Goal: Information Seeking & Learning: Check status

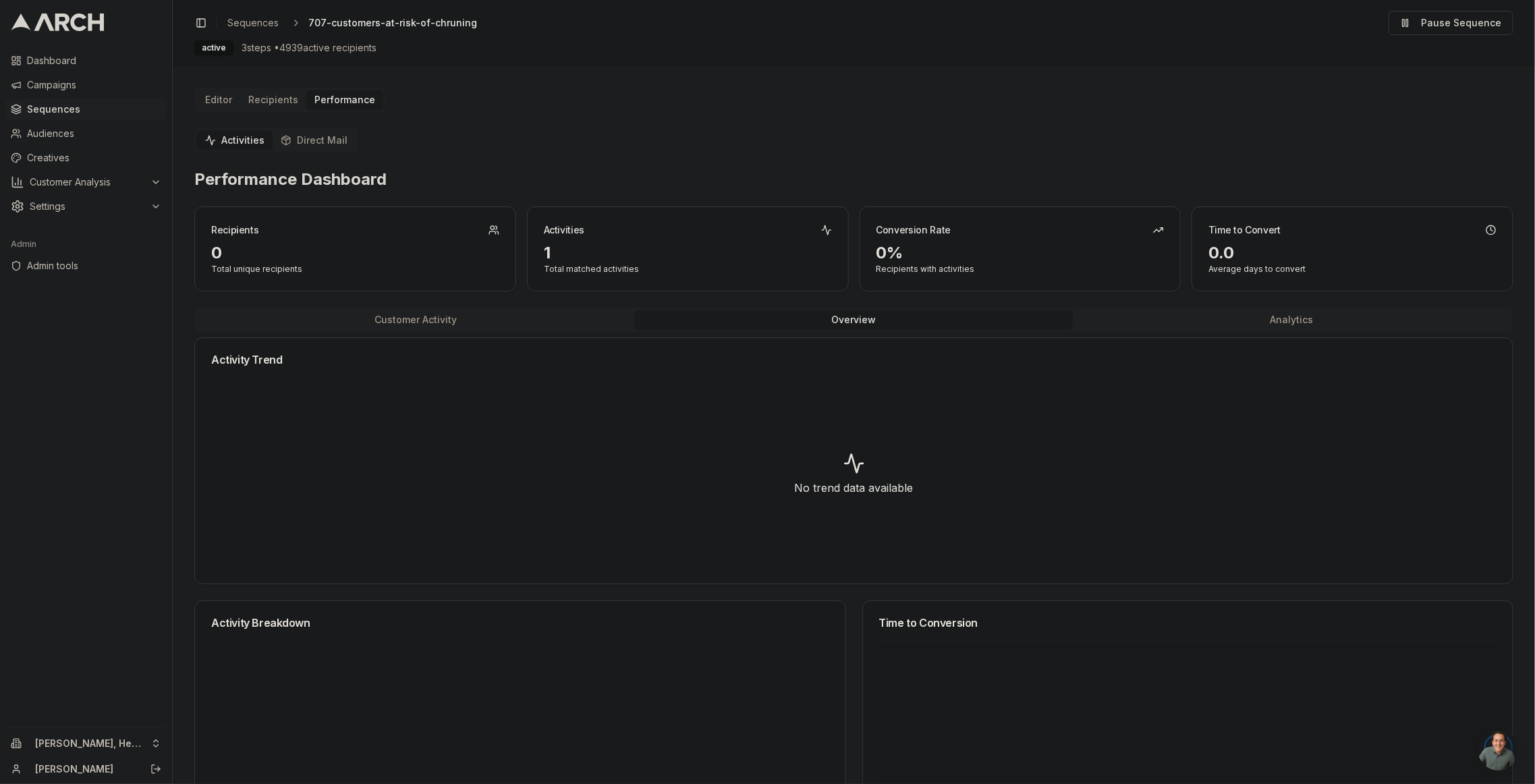
click at [779, 319] on button "Overview" at bounding box center [854, 320] width 438 height 19
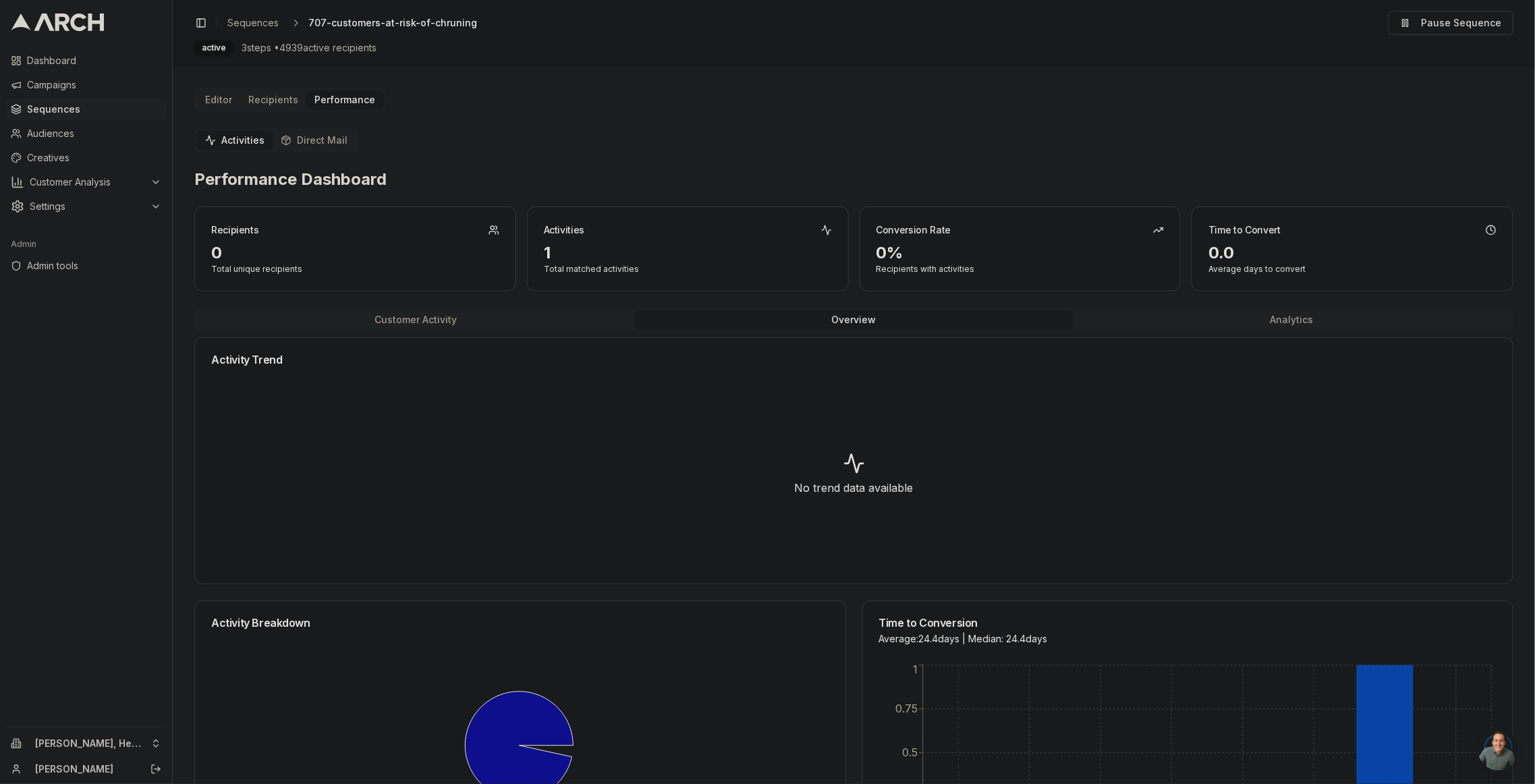
scroll to position [116, 0]
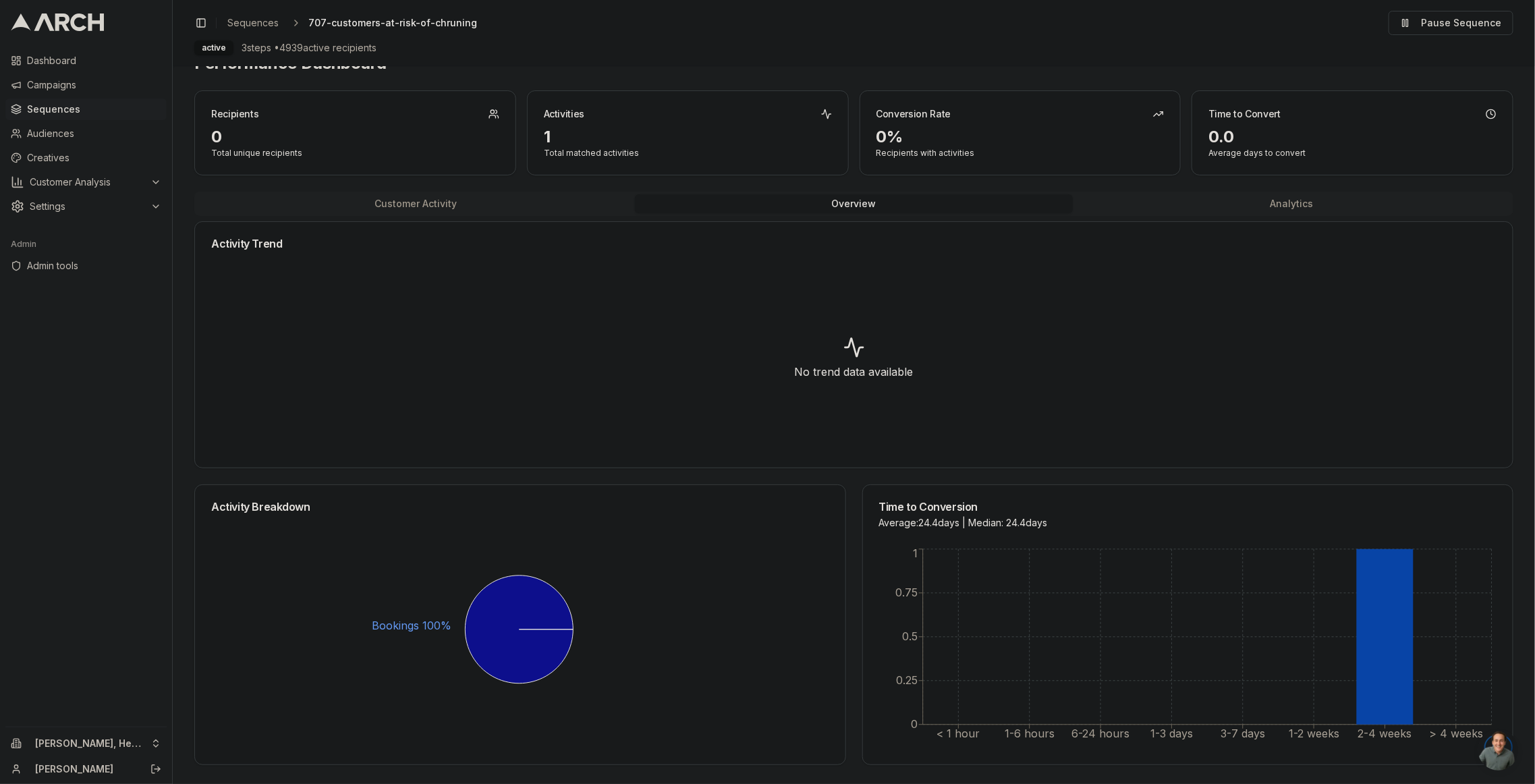
click at [1324, 200] on button "Analytics" at bounding box center [1292, 203] width 438 height 19
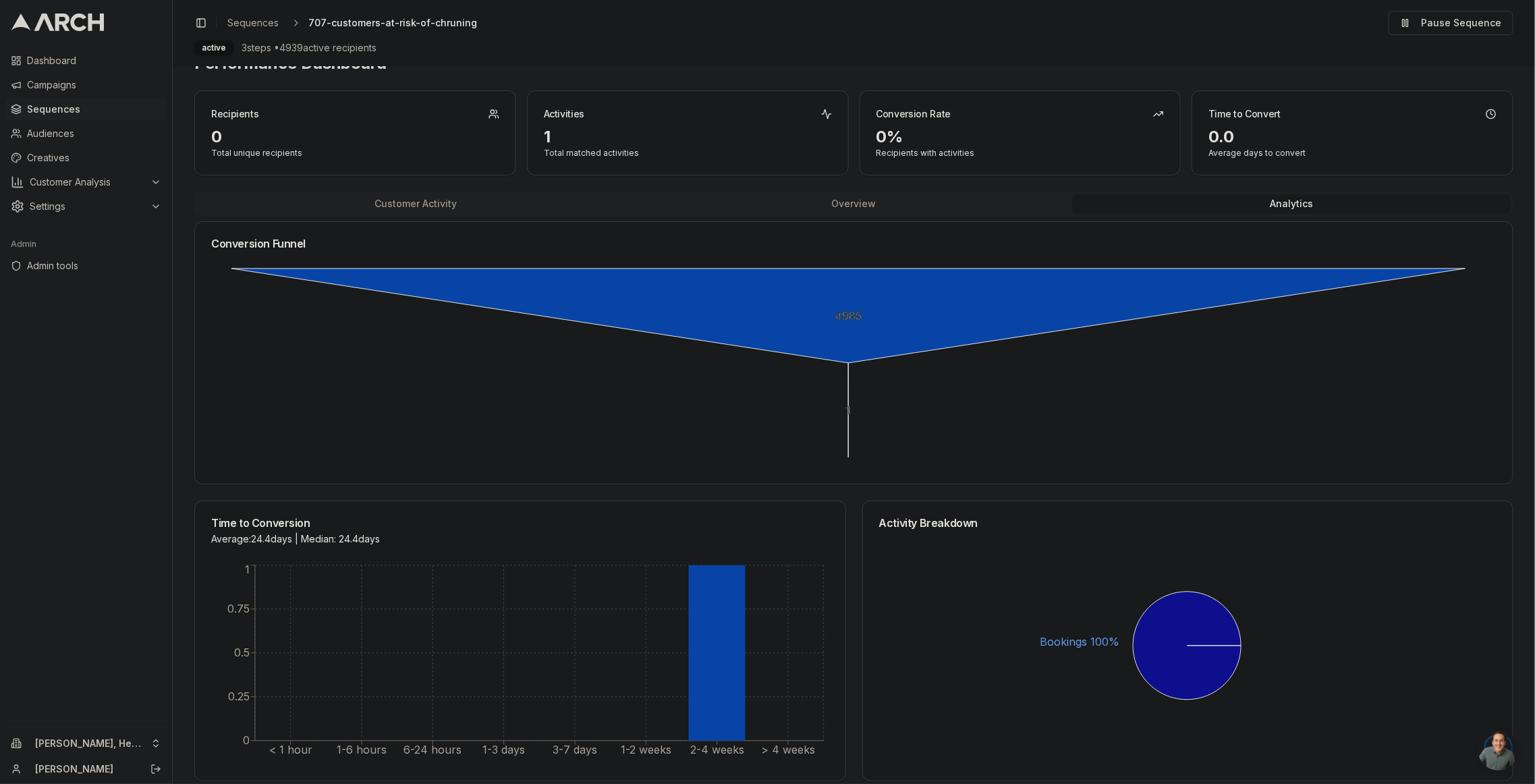
click at [886, 204] on button "Overview" at bounding box center [854, 203] width 438 height 19
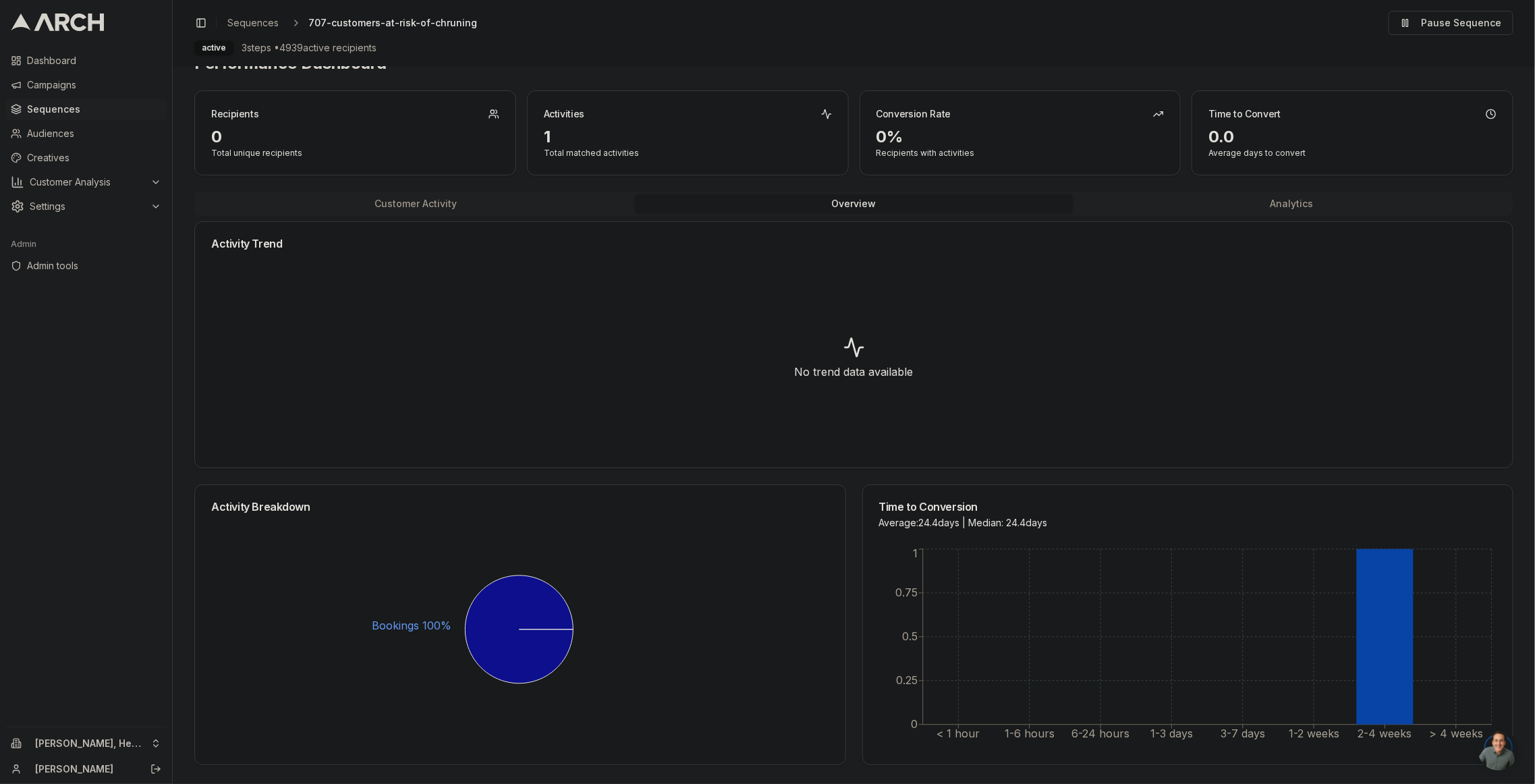
scroll to position [0, 0]
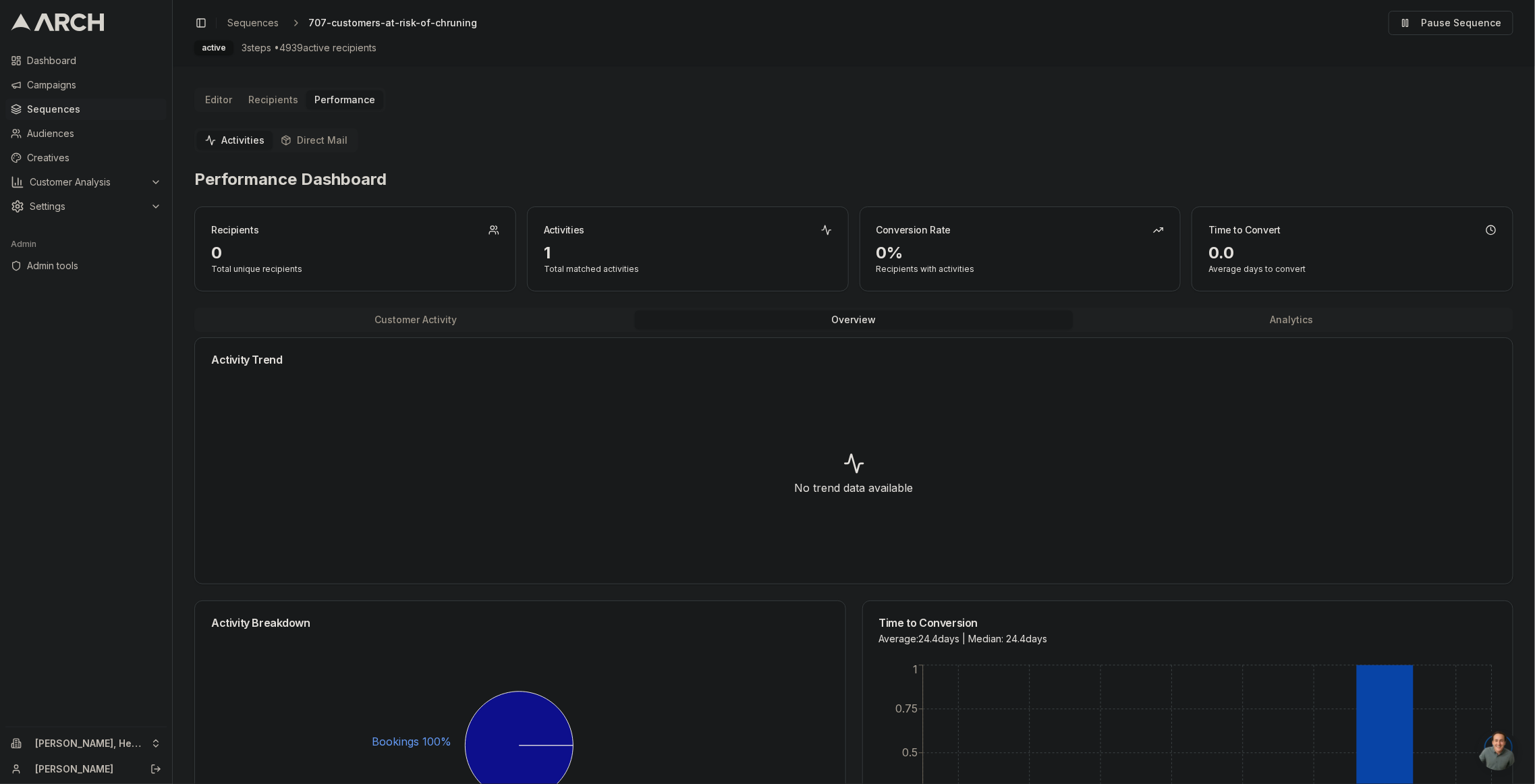
click at [412, 202] on div "Performance Dashboard Recipients 0 Total unique recipients Activities 1 Total m…" at bounding box center [853, 525] width 1320 height 712
